Goal: Task Accomplishment & Management: Manage account settings

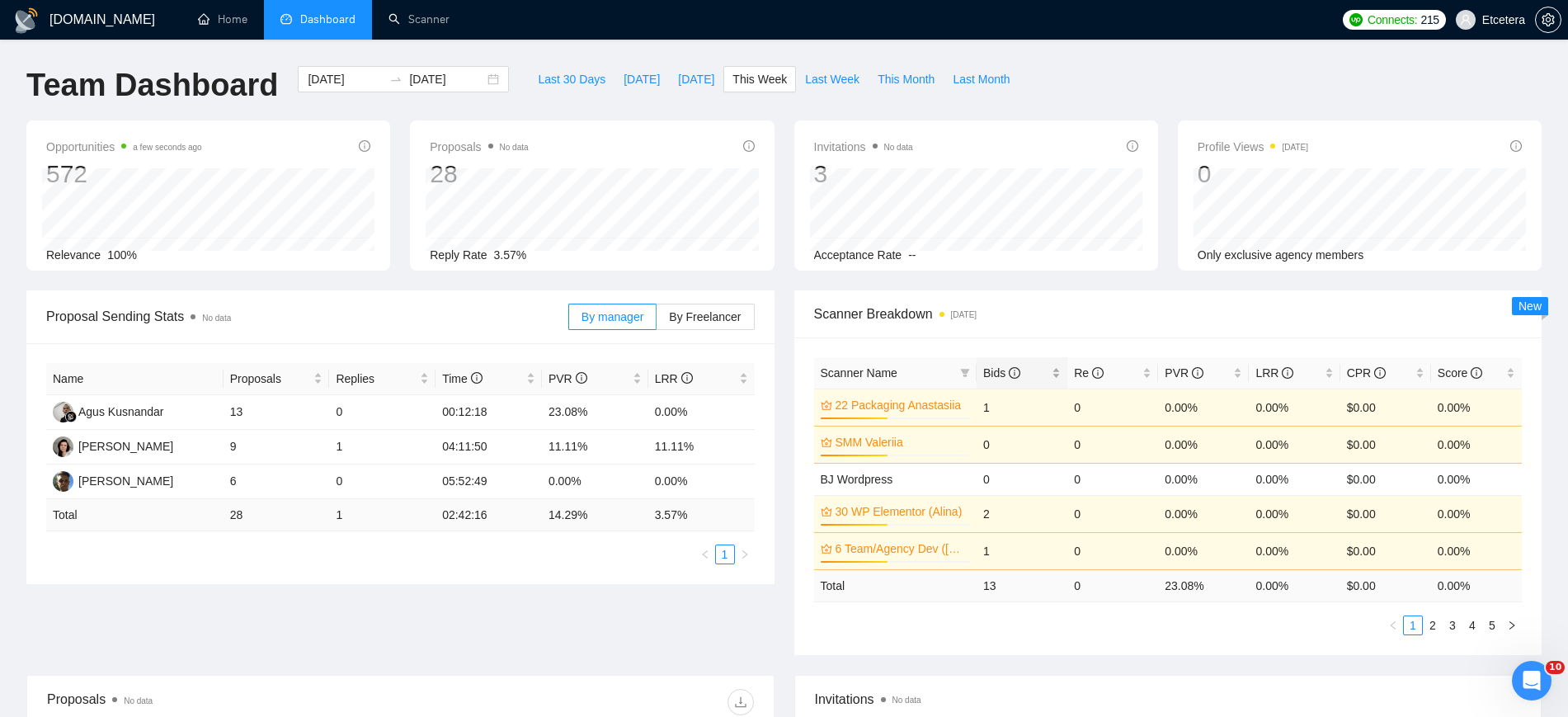
click at [1056, 370] on div "Bids" at bounding box center [1022, 373] width 77 height 18
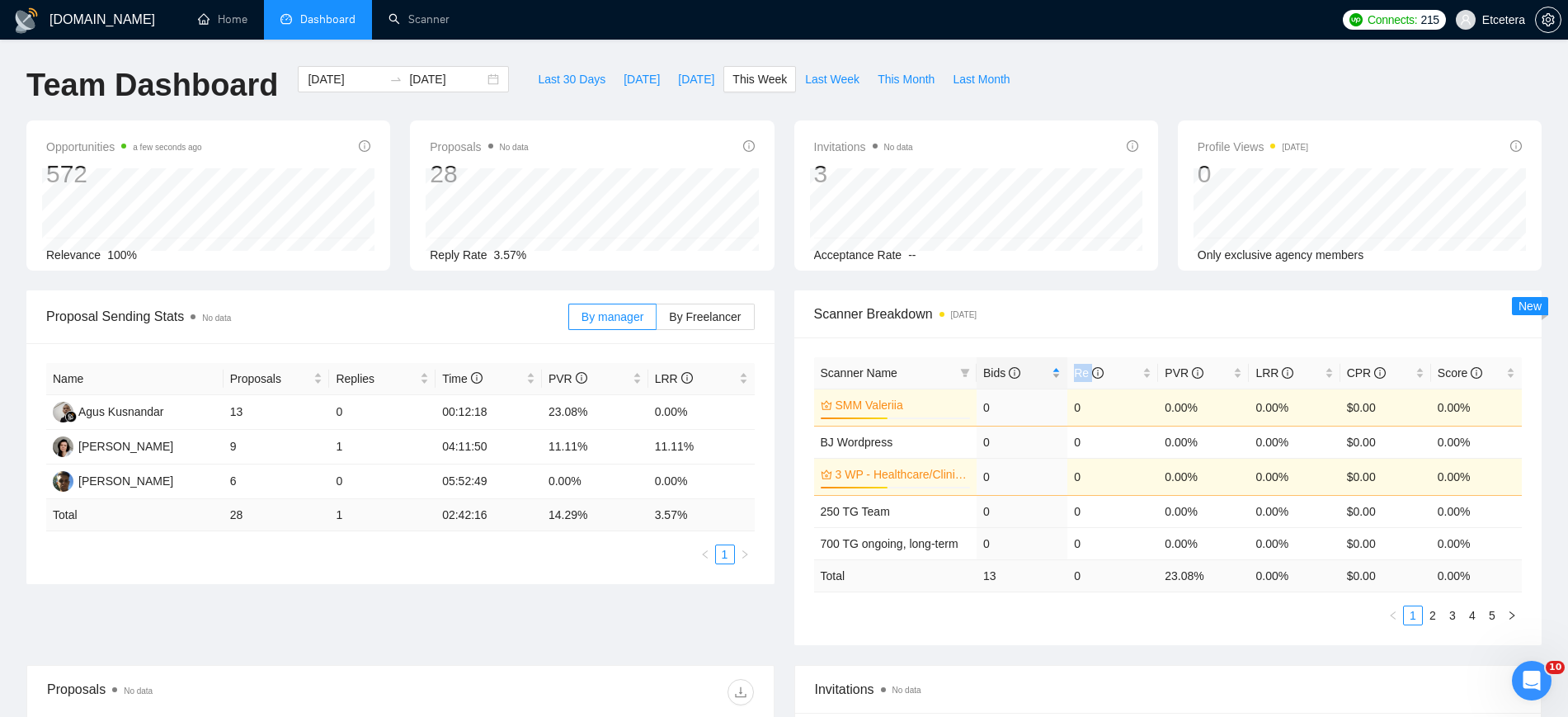
click at [1056, 370] on div "Bids" at bounding box center [1022, 373] width 77 height 18
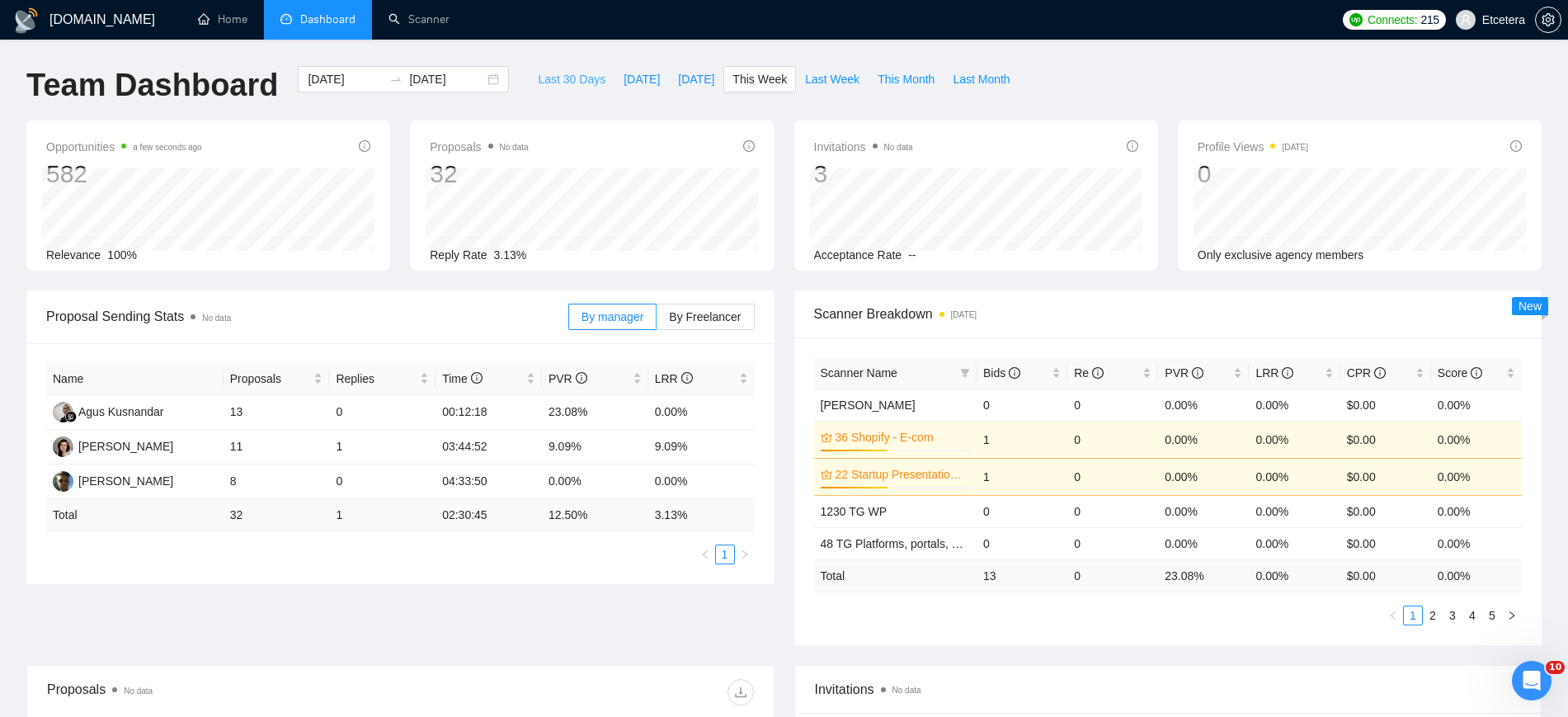
click at [538, 80] on span "Last 30 Days" at bounding box center [572, 79] width 67 height 18
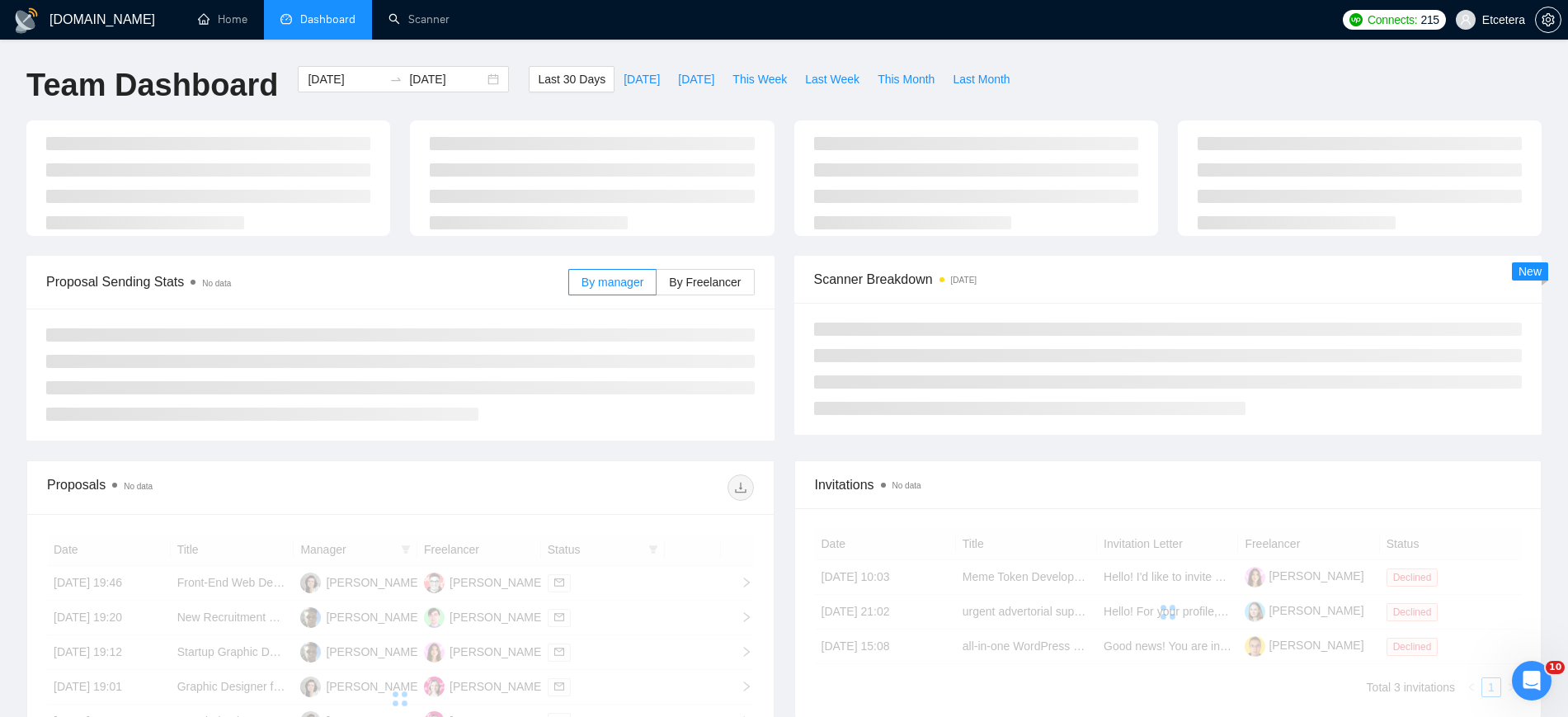
type input "[DATE]"
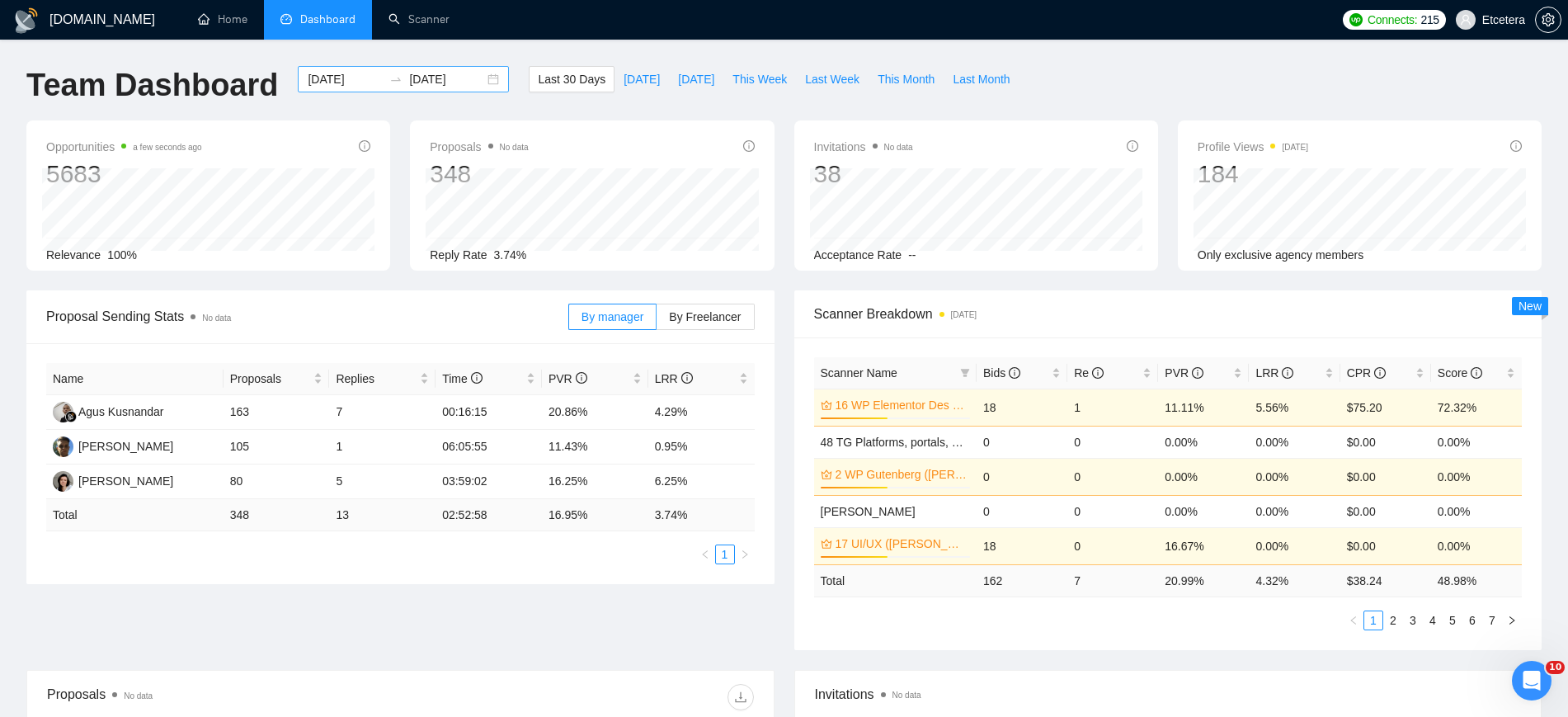
click at [484, 74] on div "[DATE] [DATE]" at bounding box center [404, 79] width 211 height 26
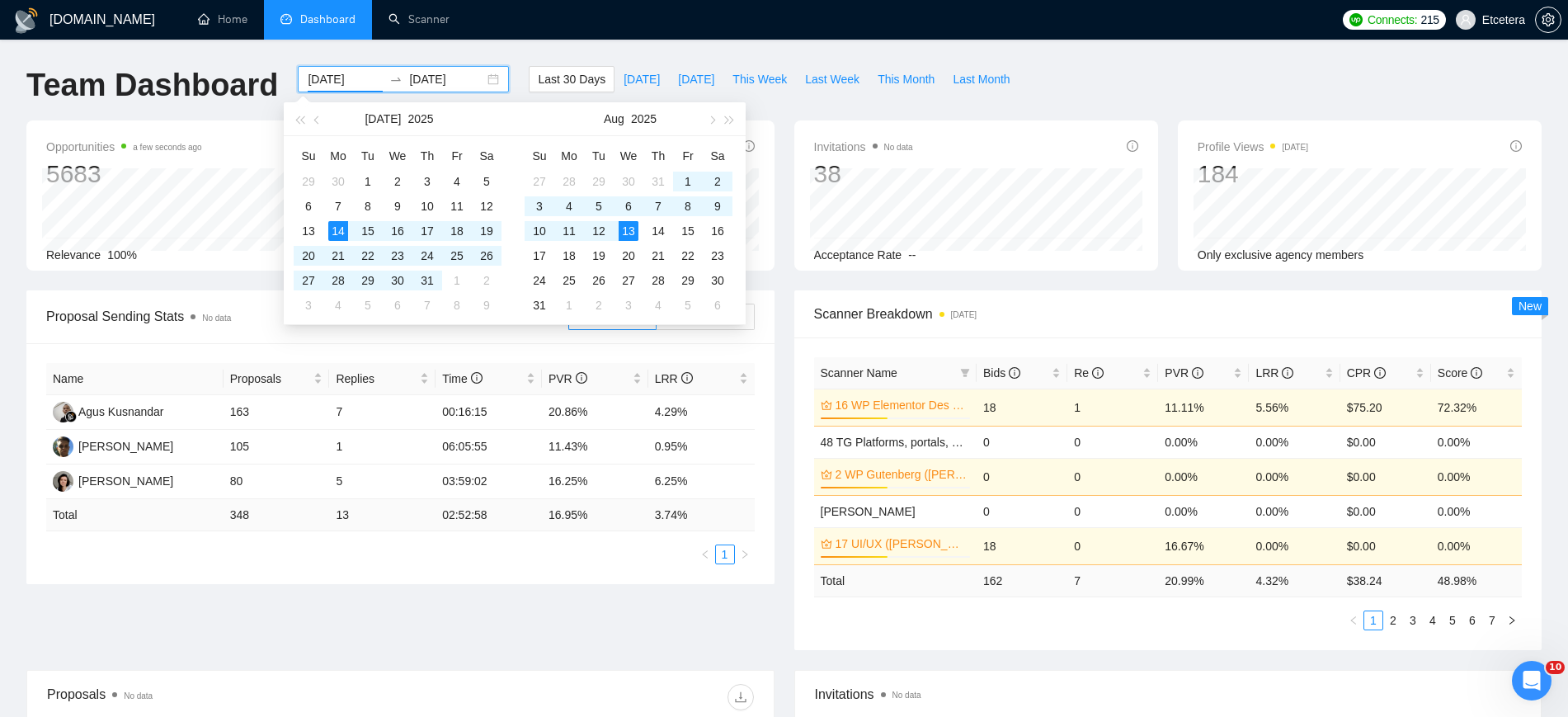
click at [332, 75] on input "[DATE]" at bounding box center [345, 79] width 75 height 18
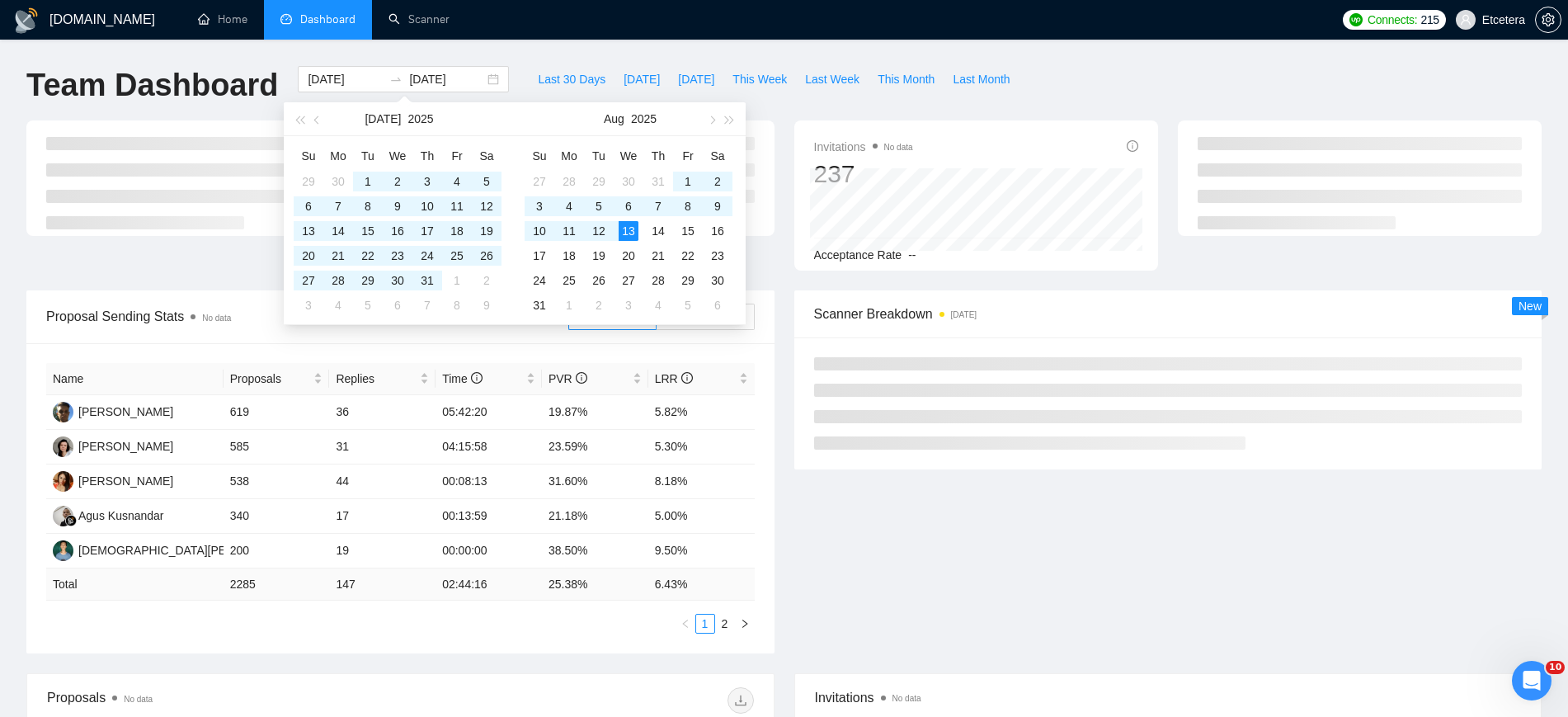
click at [1039, 66] on div "Team Dashboard [DATE] [DATE] Last 30 Days [DATE] [DATE] This Week Last Week Thi…" at bounding box center [784, 94] width 1535 height 55
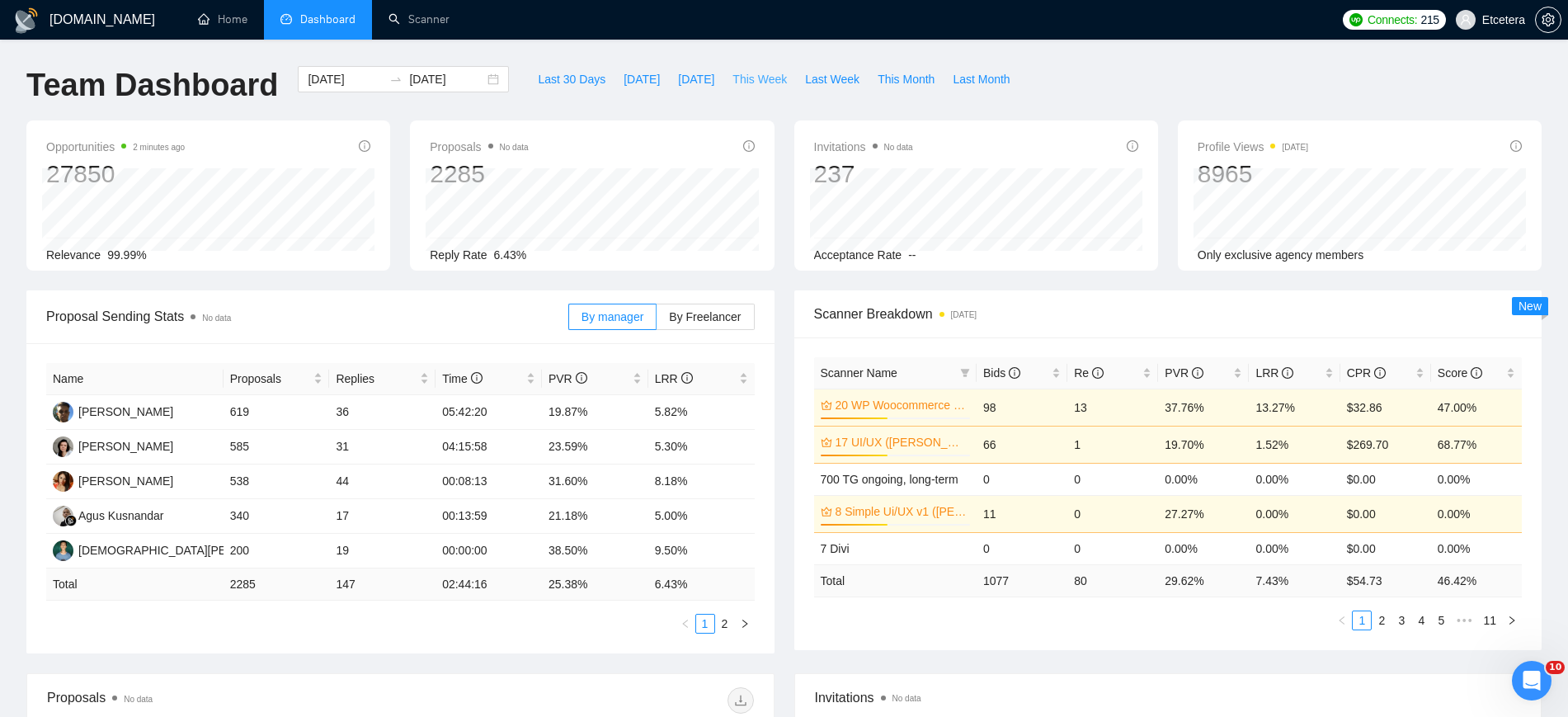
click at [748, 78] on span "This Week" at bounding box center [760, 79] width 55 height 18
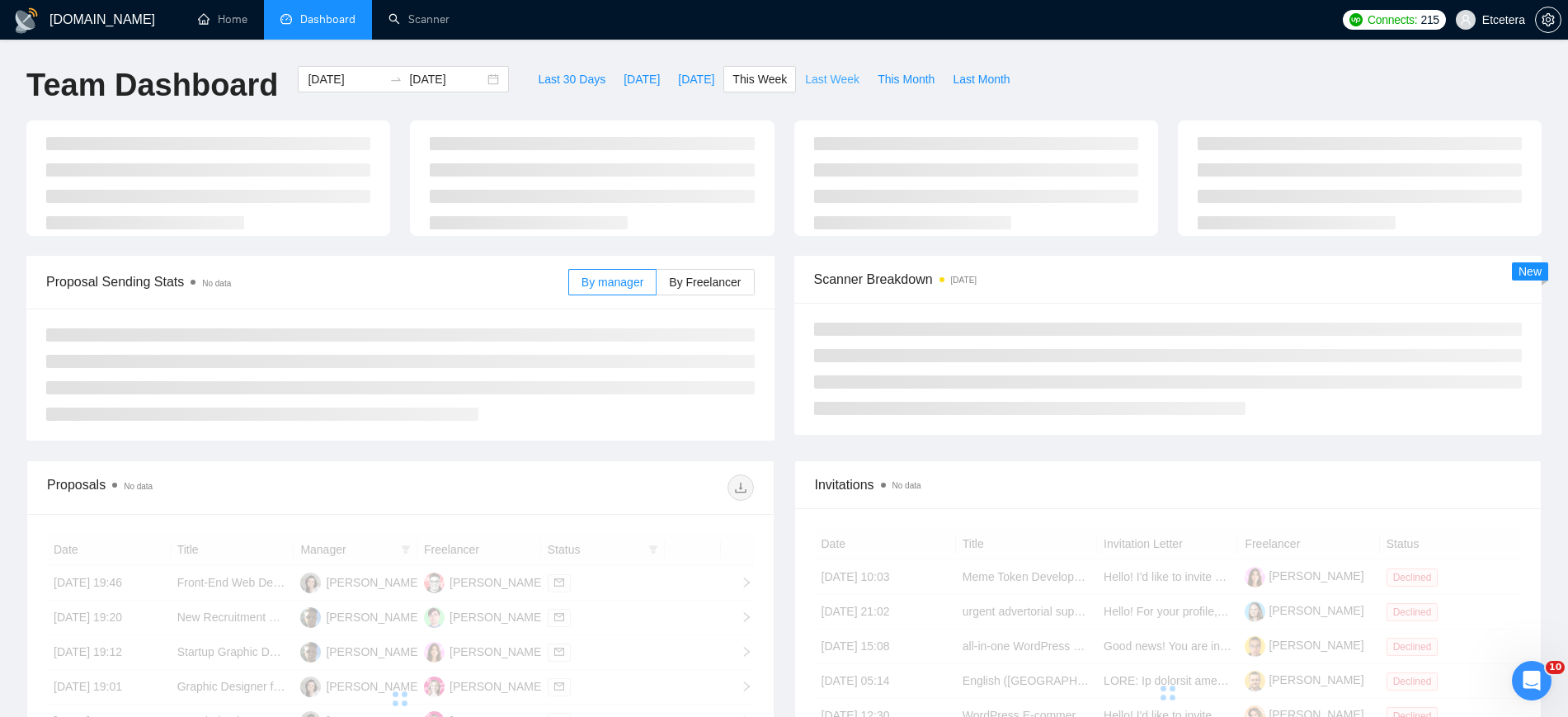
type input "[DATE]"
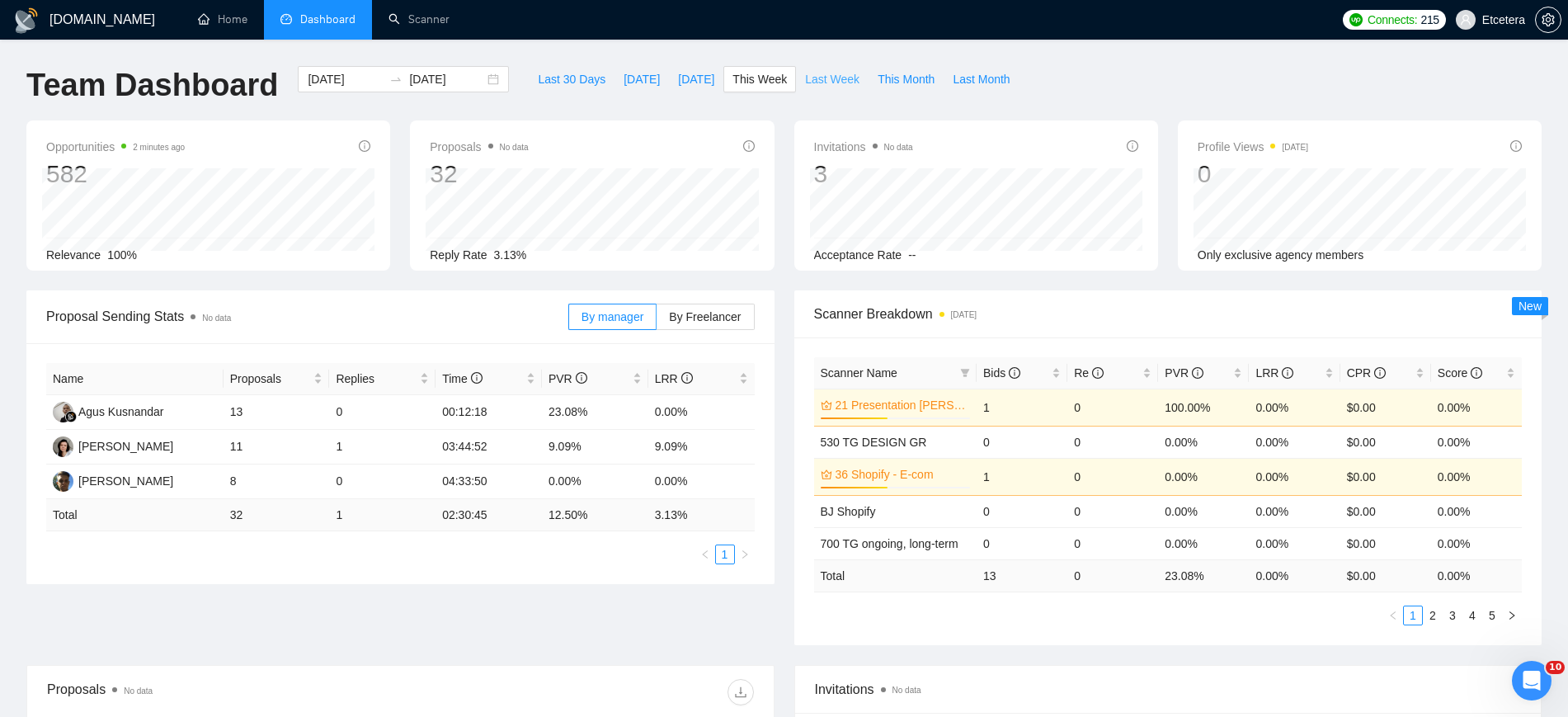
click at [820, 79] on span "Last Week" at bounding box center [833, 79] width 55 height 18
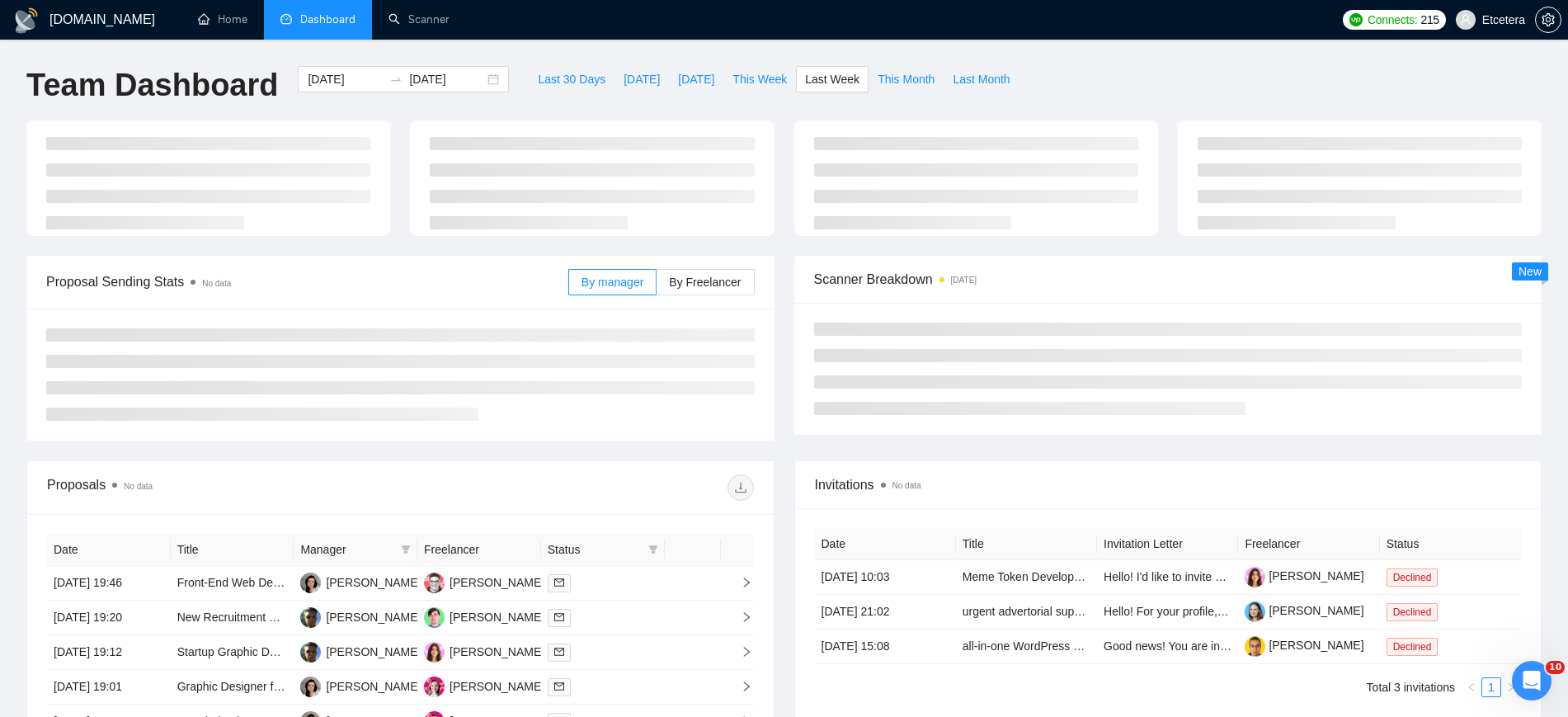
type input "[DATE]"
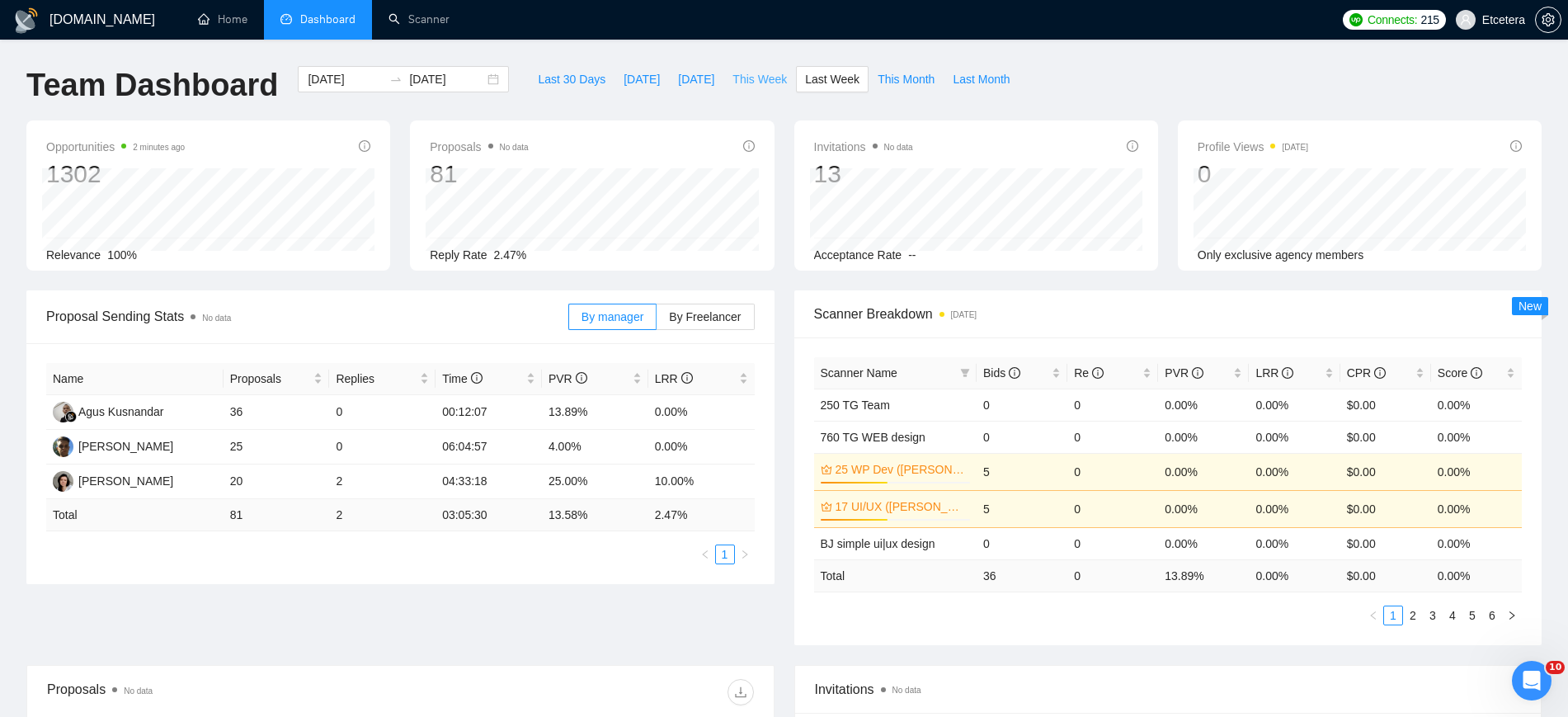
click at [734, 79] on span "This Week" at bounding box center [760, 79] width 55 height 18
type input "[DATE]"
